Goal: Entertainment & Leisure: Consume media (video, audio)

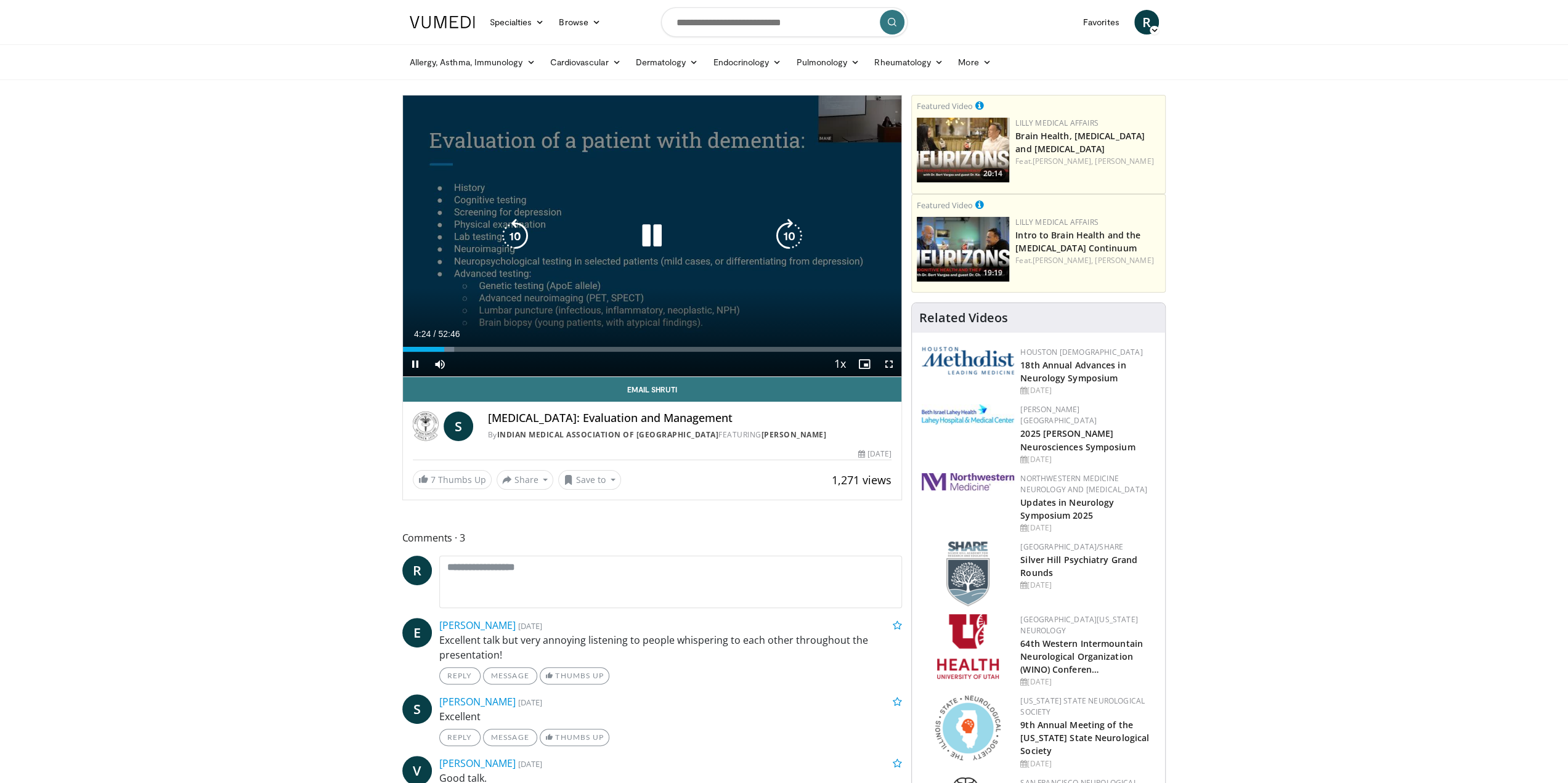
click at [644, 248] on icon "Video Player" at bounding box center [652, 236] width 34 height 34
click at [649, 240] on icon "Video Player" at bounding box center [652, 236] width 34 height 34
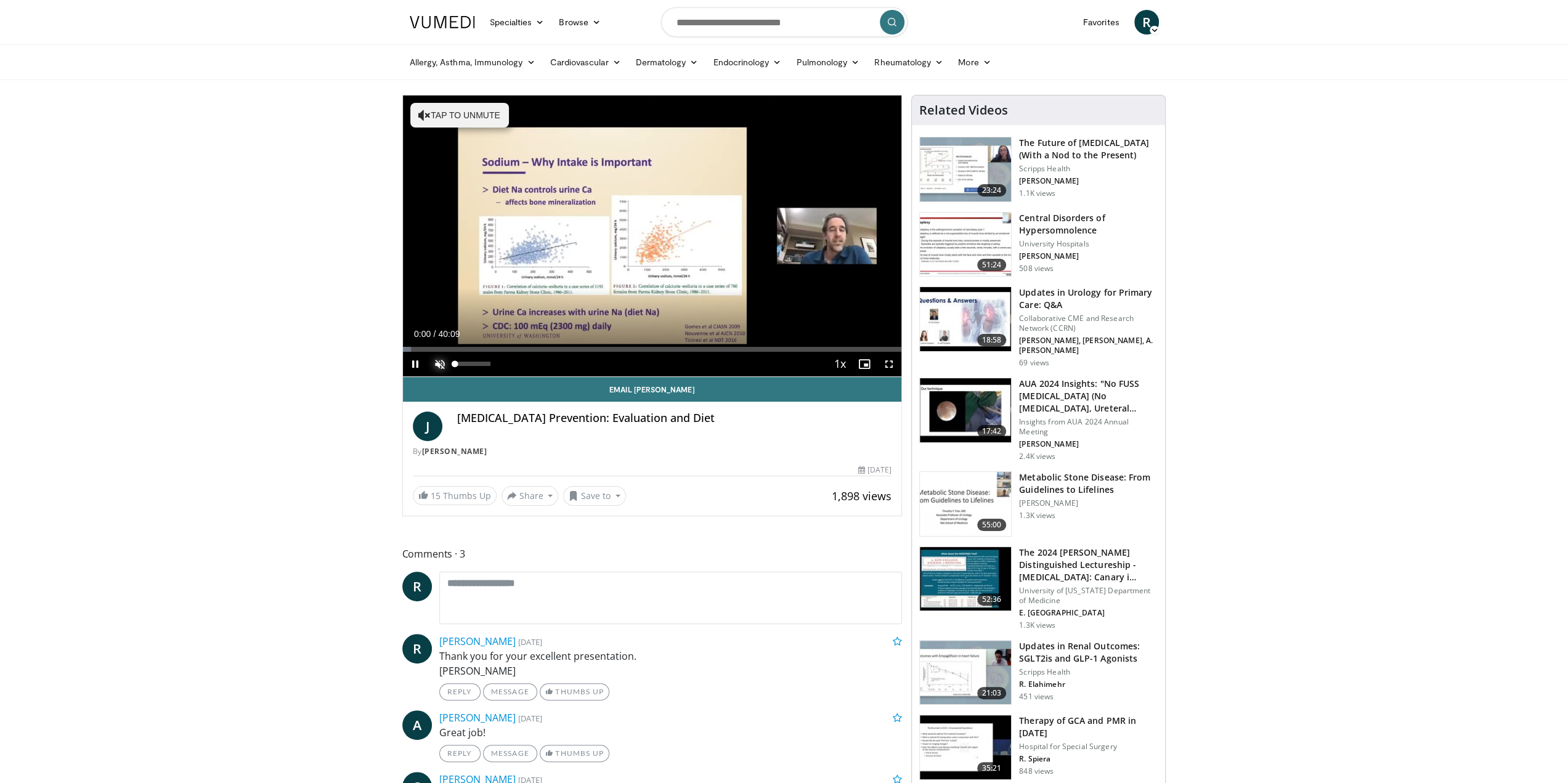
click at [434, 361] on span "Video Player" at bounding box center [439, 364] width 24 height 24
